Goal: Task Accomplishment & Management: Manage account settings

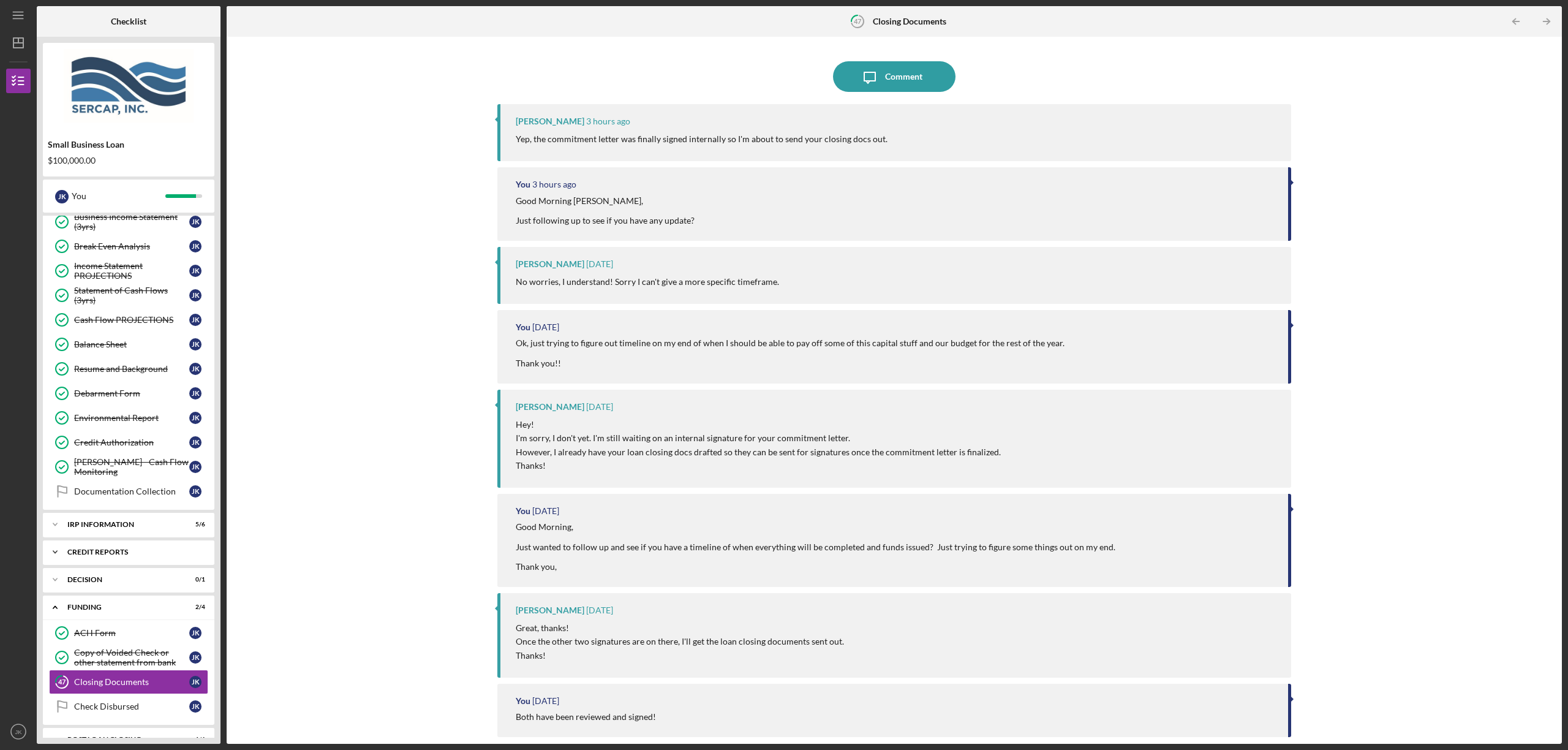
scroll to position [447, 0]
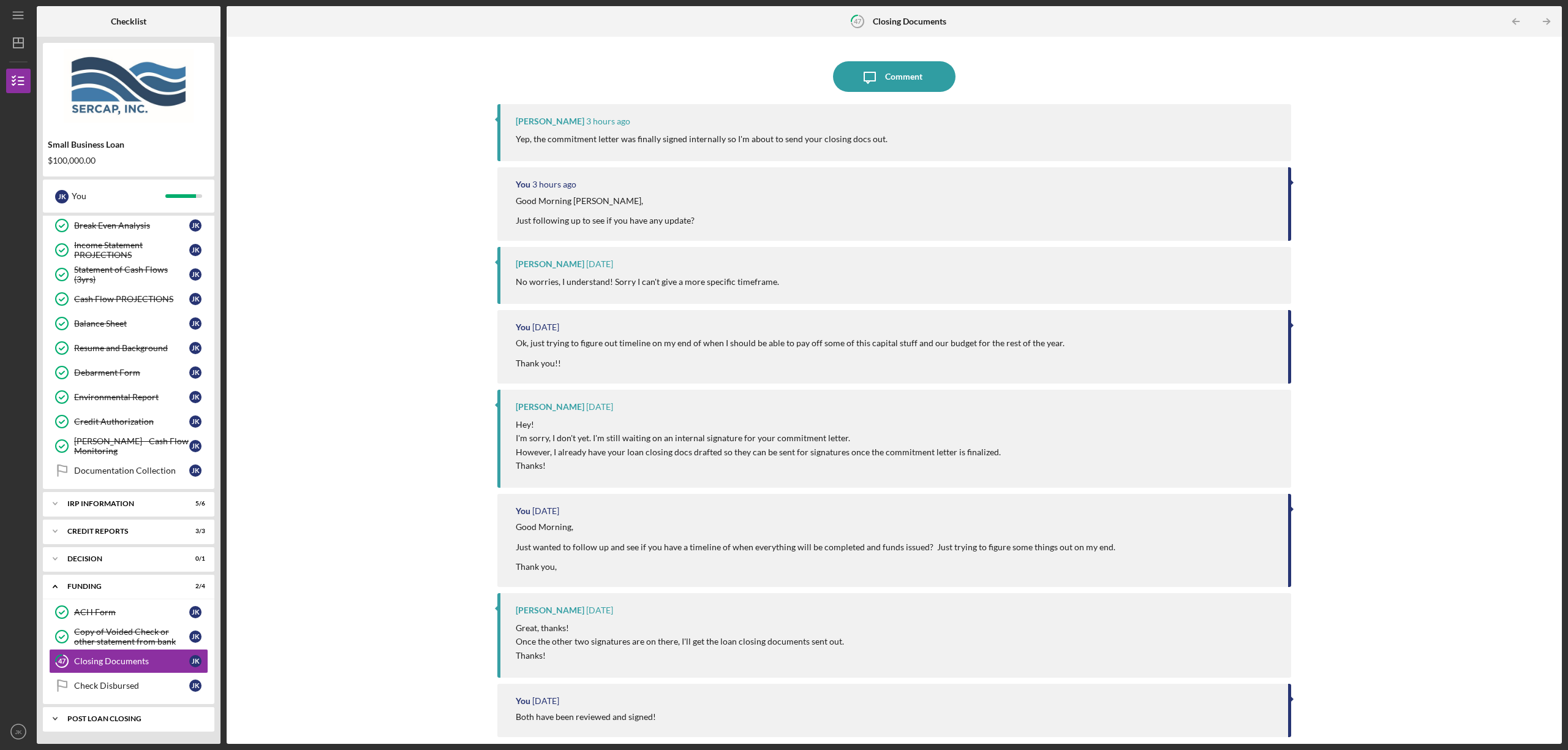
click at [129, 716] on div "POST LOAN CLOSING" at bounding box center [133, 719] width 131 height 8
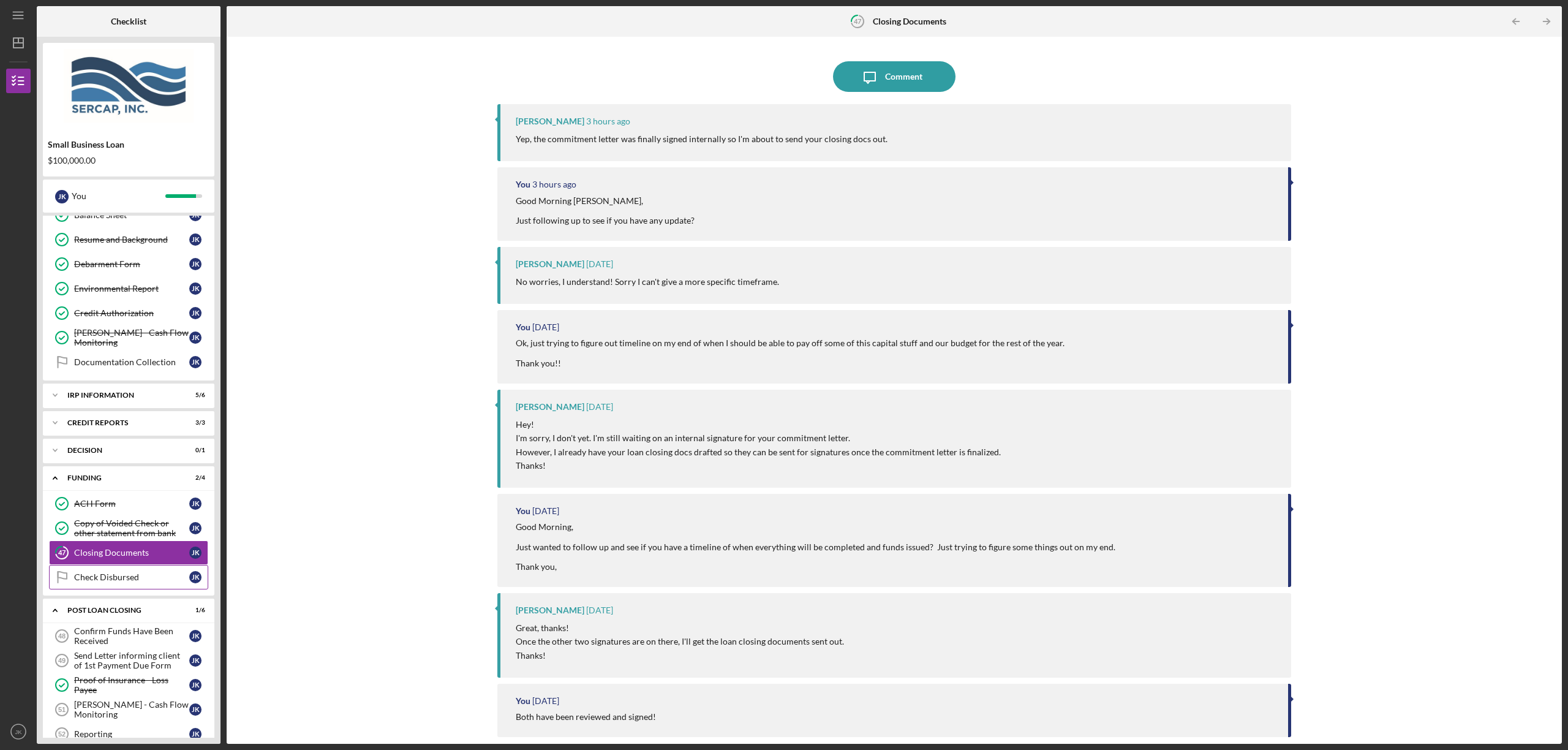
scroll to position [601, 0]
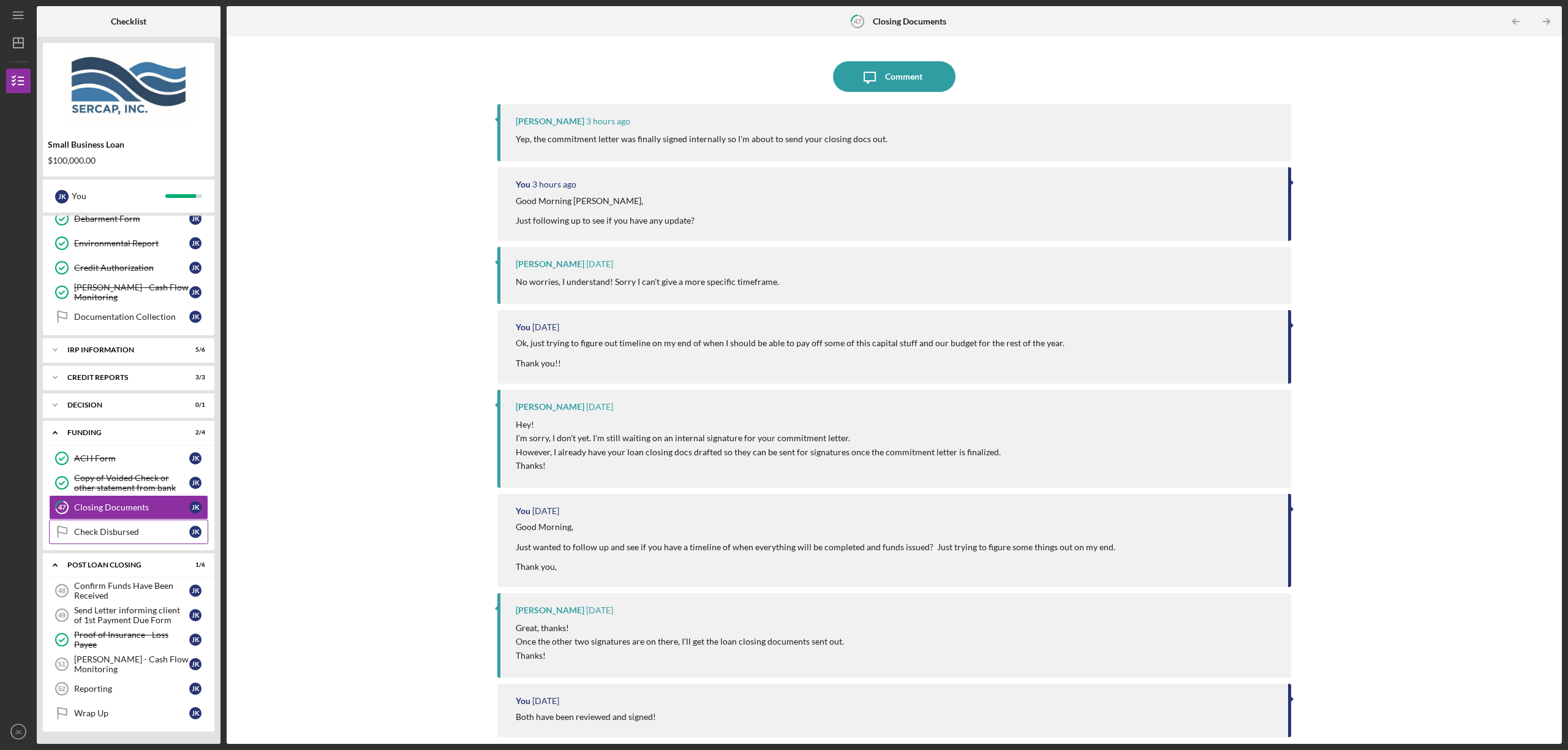
click at [138, 538] on link "Check Disbursed Check Disbursed J K" at bounding box center [128, 532] width 159 height 24
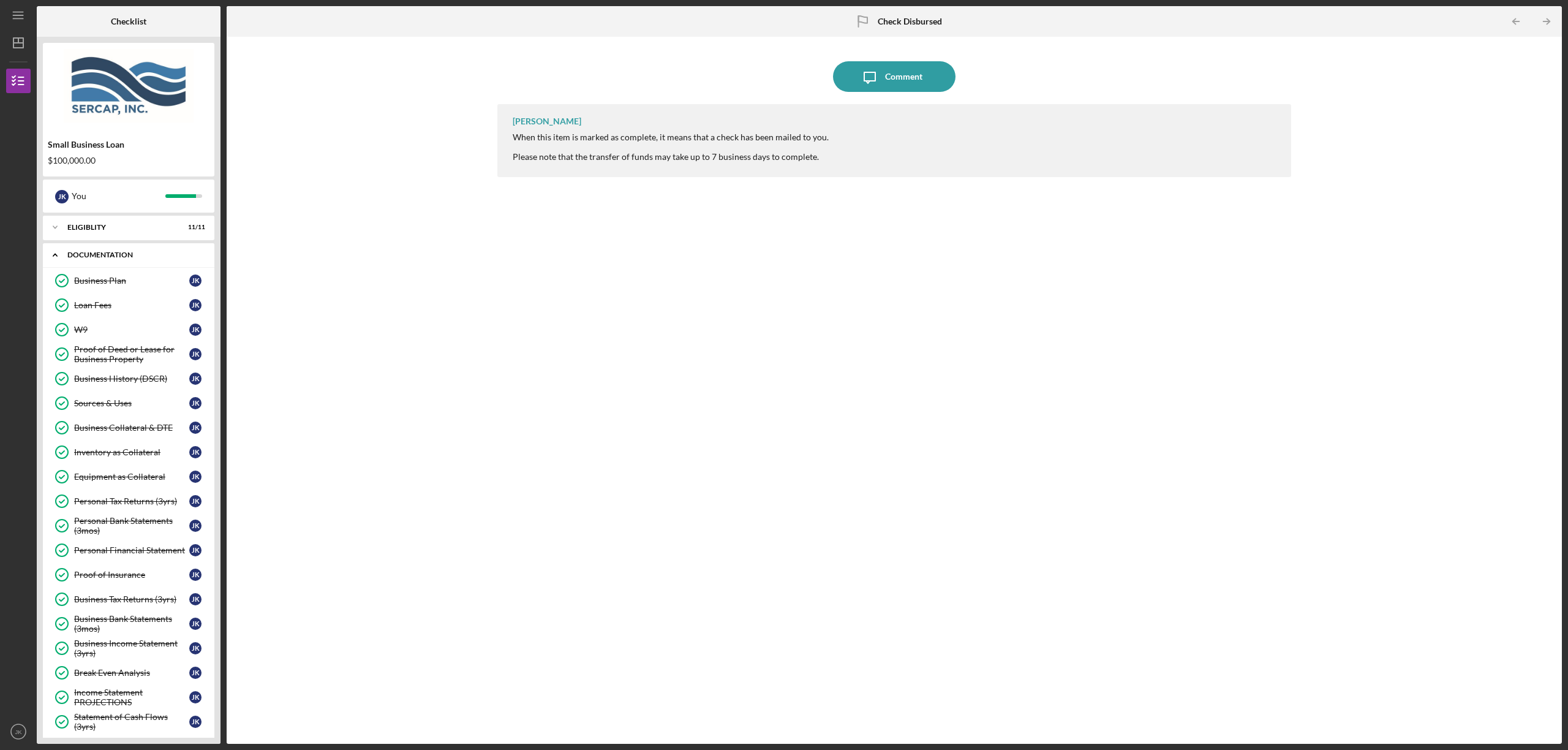
click at [114, 259] on div "Icon/Expander Documentation 26 / 27" at bounding box center [128, 255] width 172 height 25
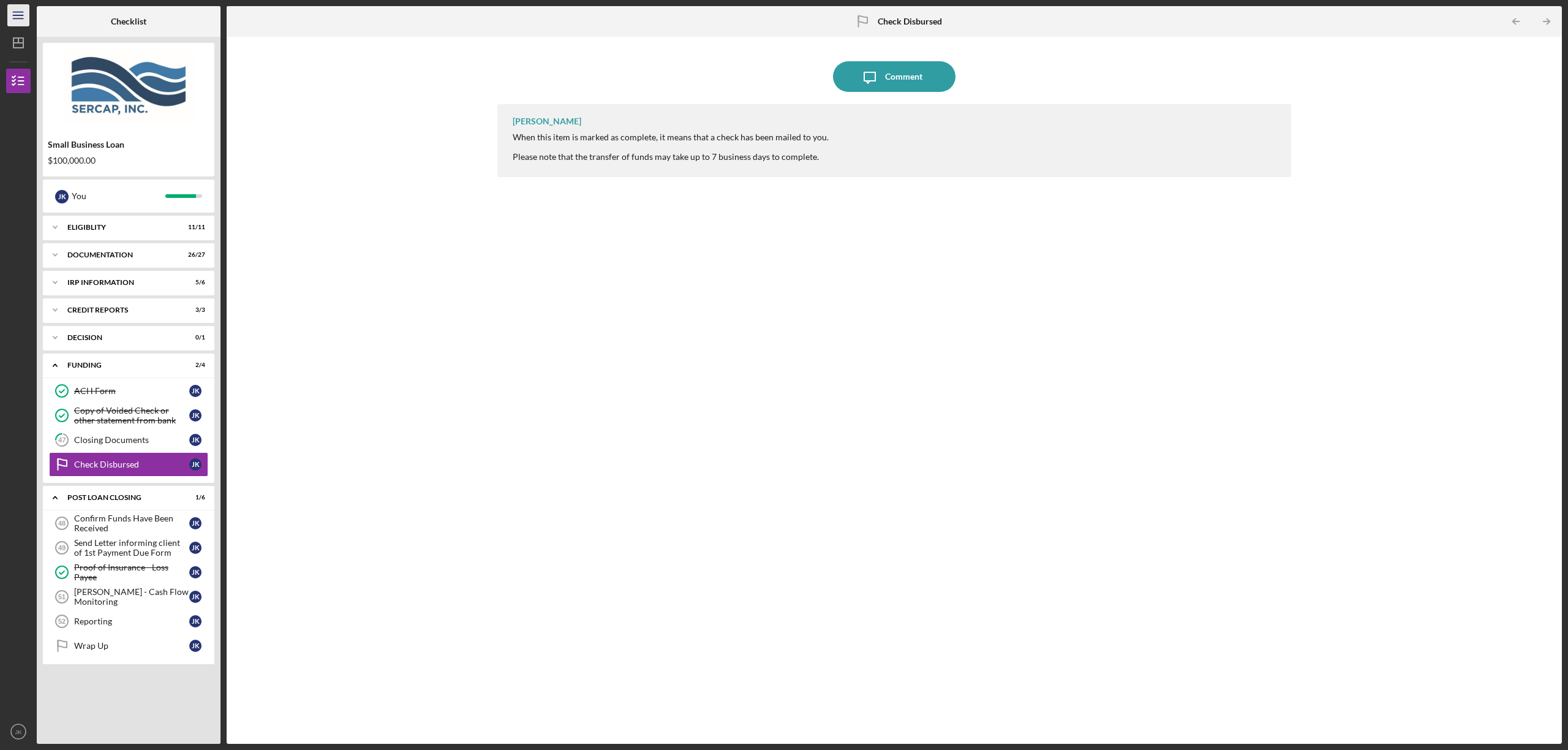
click at [17, 19] on icon "Icon/Menu" at bounding box center [18, 15] width 28 height 28
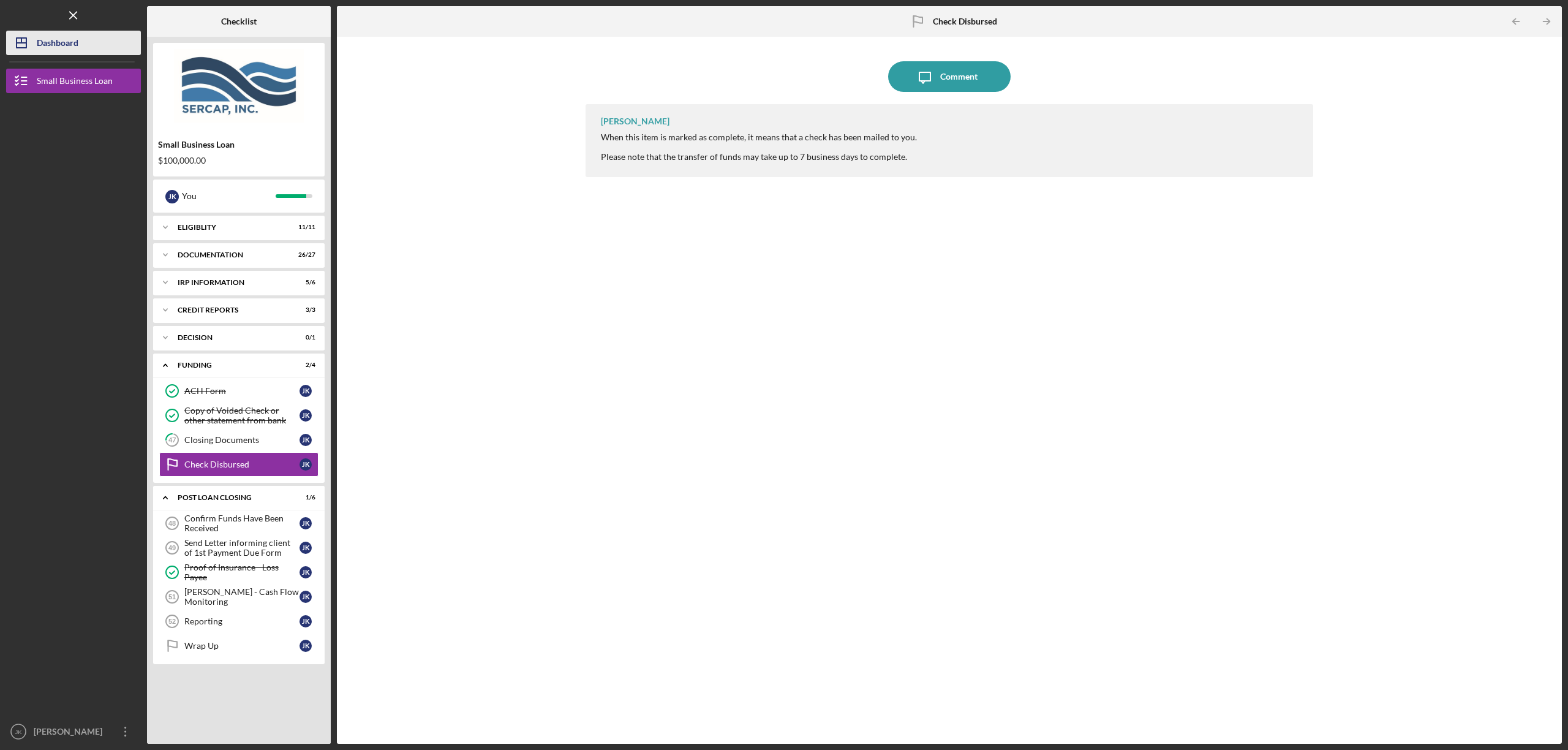
click at [28, 40] on icon "Icon/Dashboard" at bounding box center [21, 43] width 31 height 31
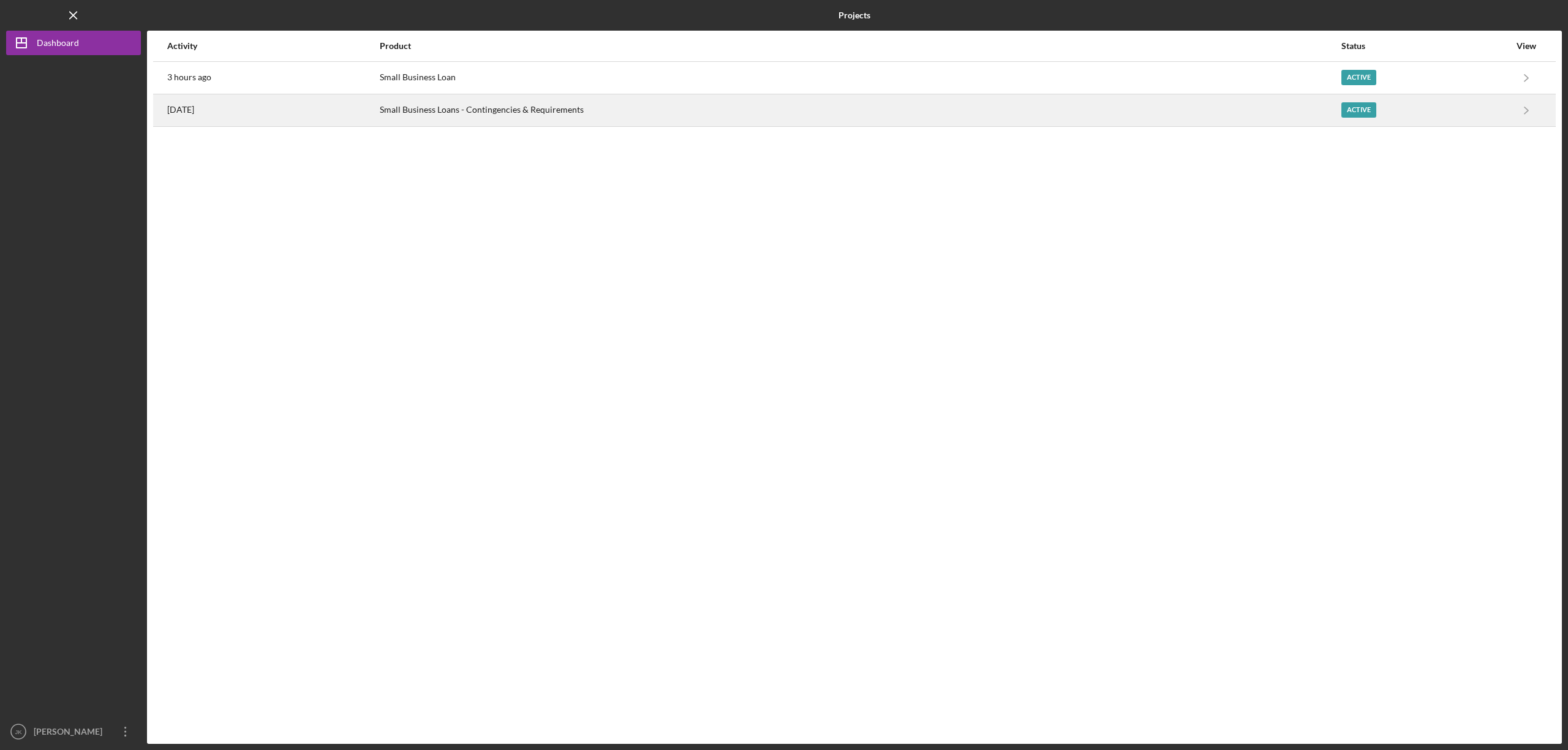
click at [173, 116] on div "[DATE]" at bounding box center [272, 110] width 212 height 31
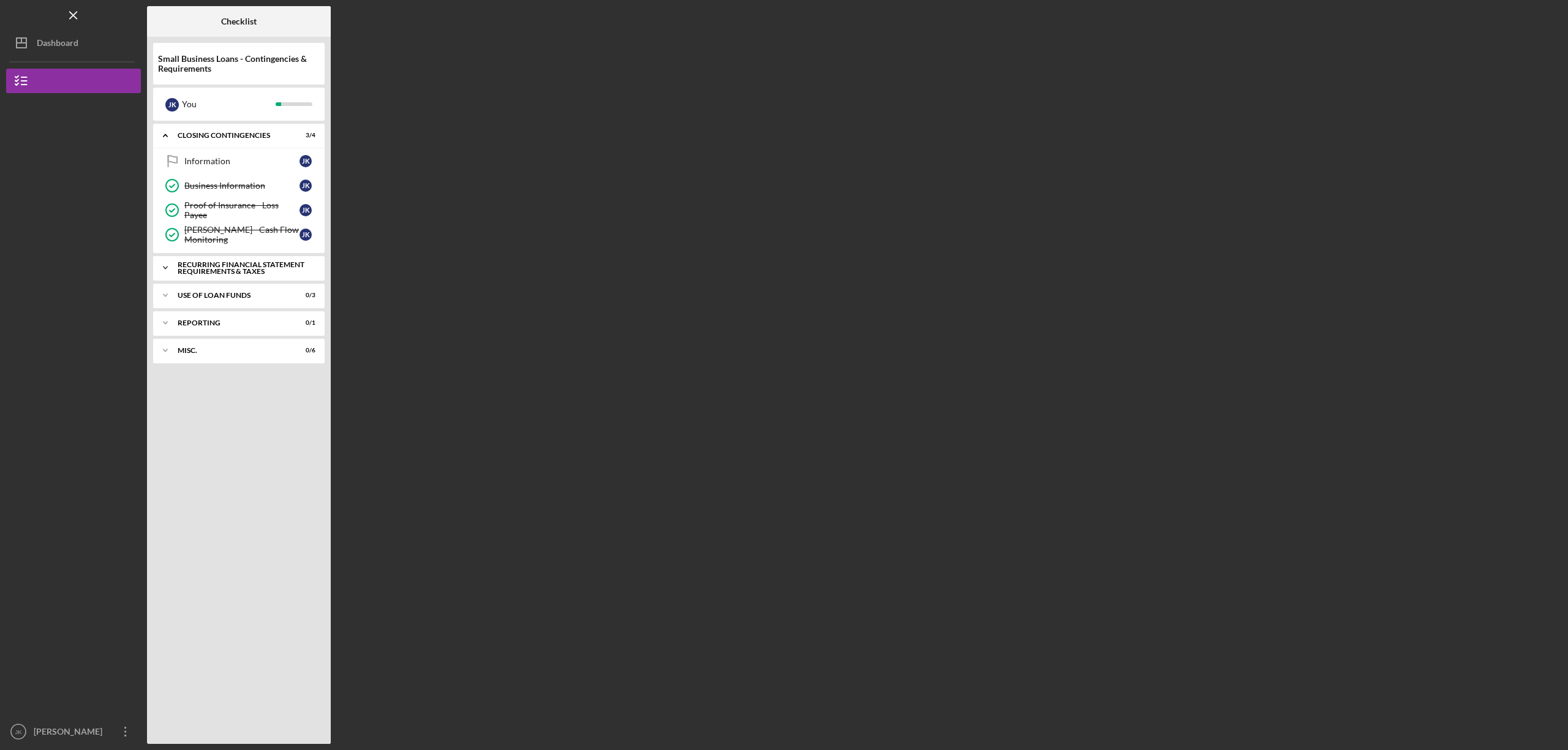
click at [204, 267] on div "Recurring Financial Statement Requirements & Taxes" at bounding box center [243, 268] width 131 height 14
